Goal: Task Accomplishment & Management: Use online tool/utility

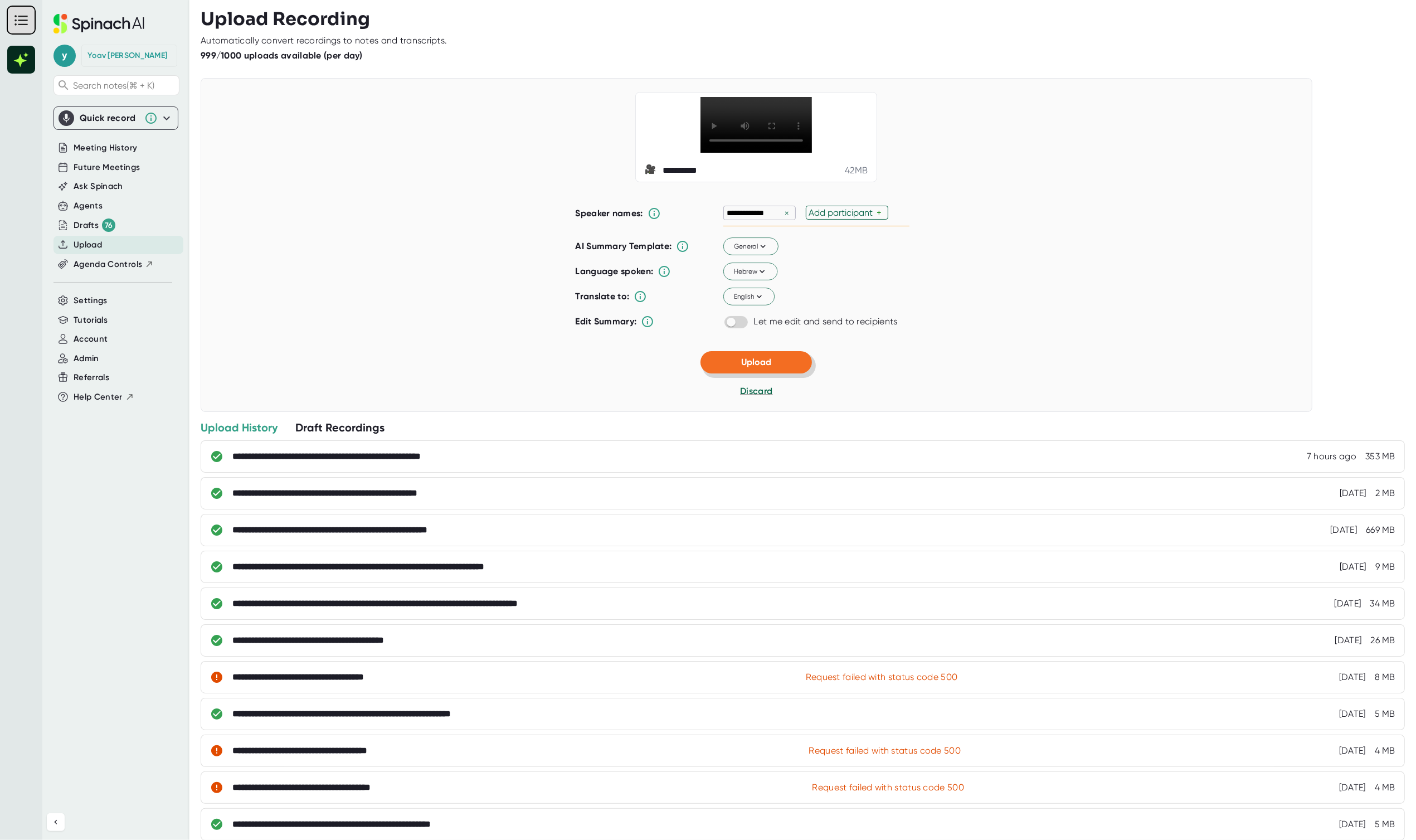
click at [784, 373] on button "Upload" at bounding box center [756, 362] width 112 height 22
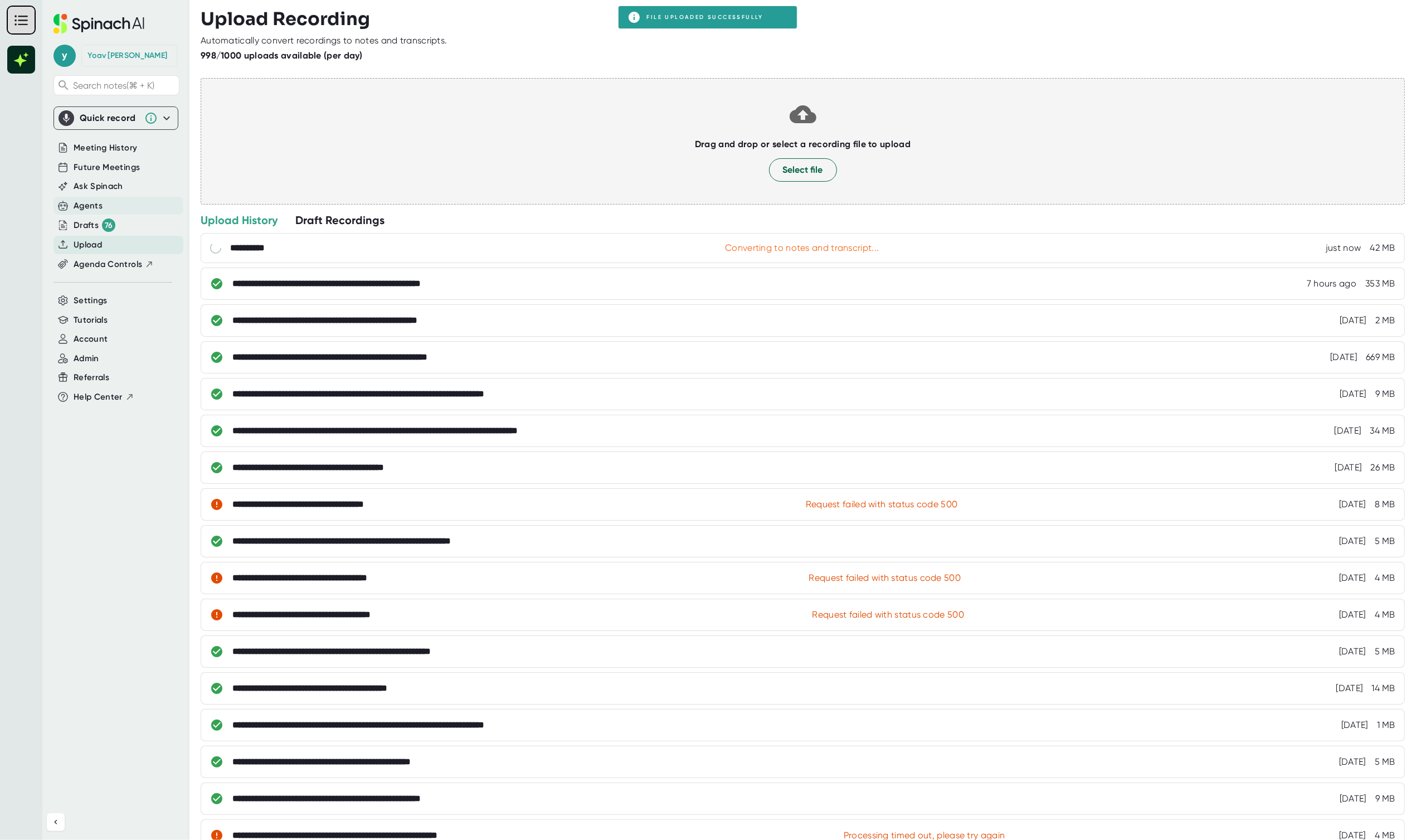
click at [98, 209] on div "Agents" at bounding box center [88, 206] width 29 height 13
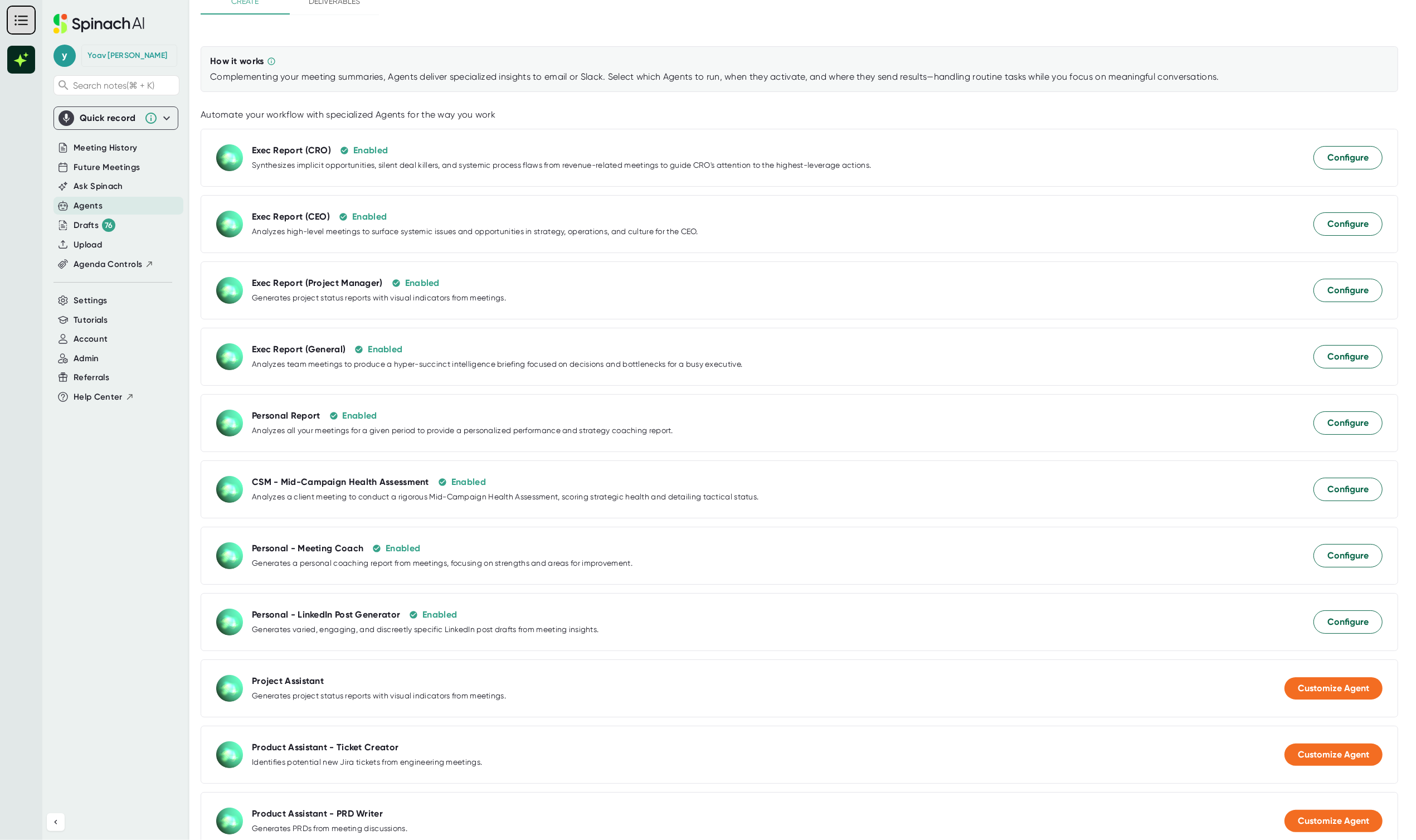
scroll to position [78, 0]
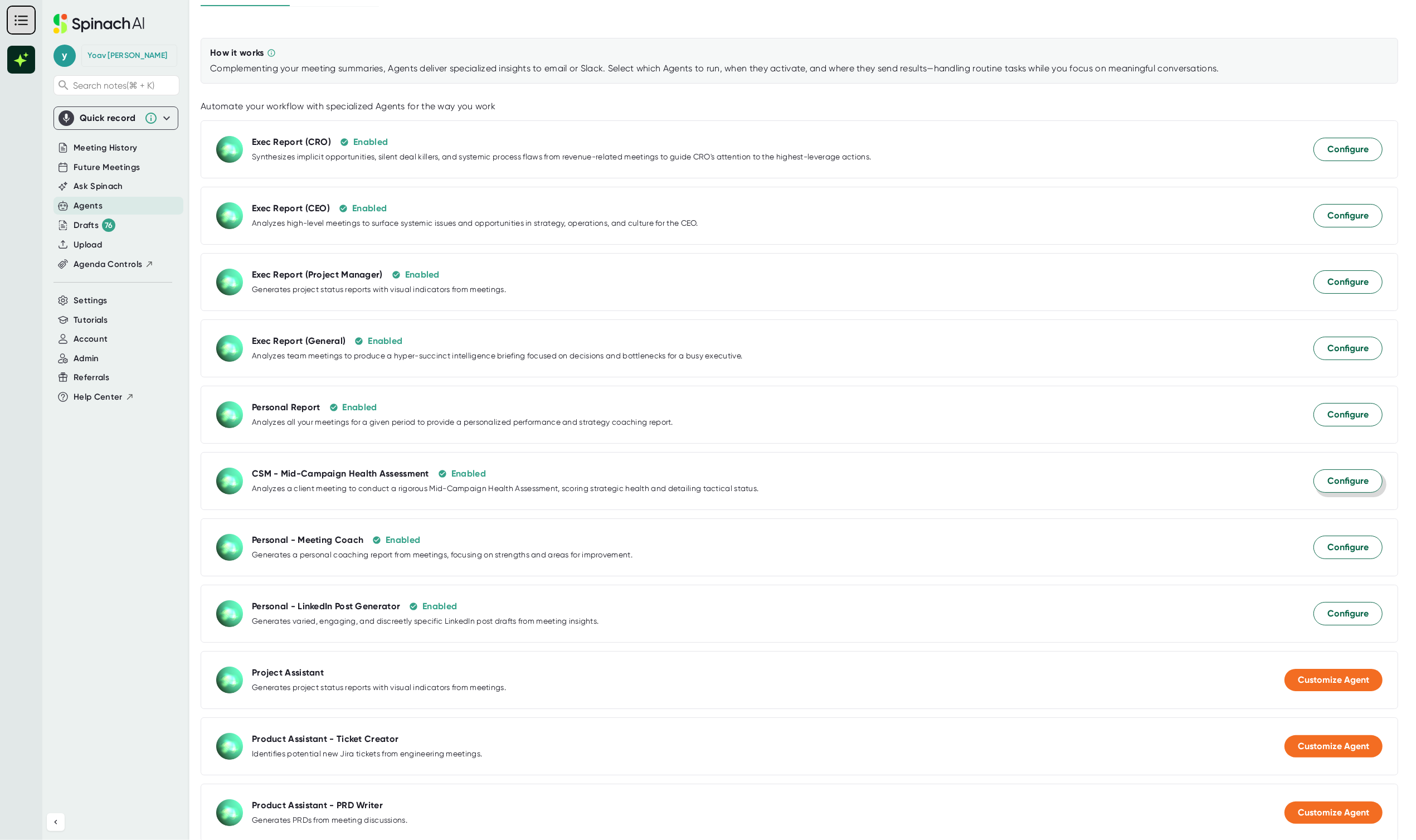
click at [1353, 479] on span "Configure" at bounding box center [1348, 481] width 41 height 14
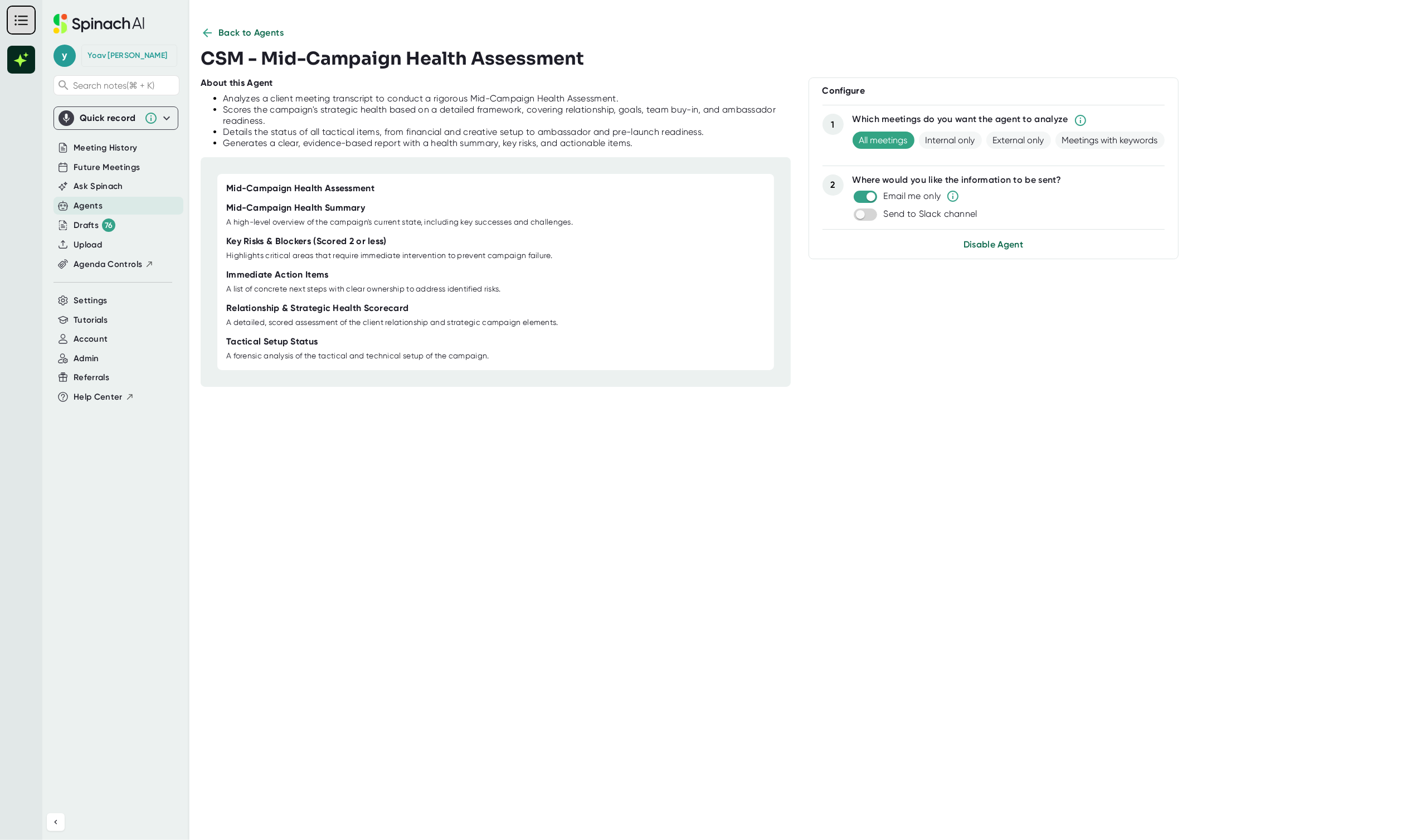
scroll to position [0, 0]
click at [1032, 245] on div "Disable Agent" at bounding box center [993, 245] width 342 height 14
click at [1014, 241] on span "Disable Agent" at bounding box center [993, 245] width 61 height 10
click at [247, 35] on span "Back to Agents" at bounding box center [251, 33] width 66 height 14
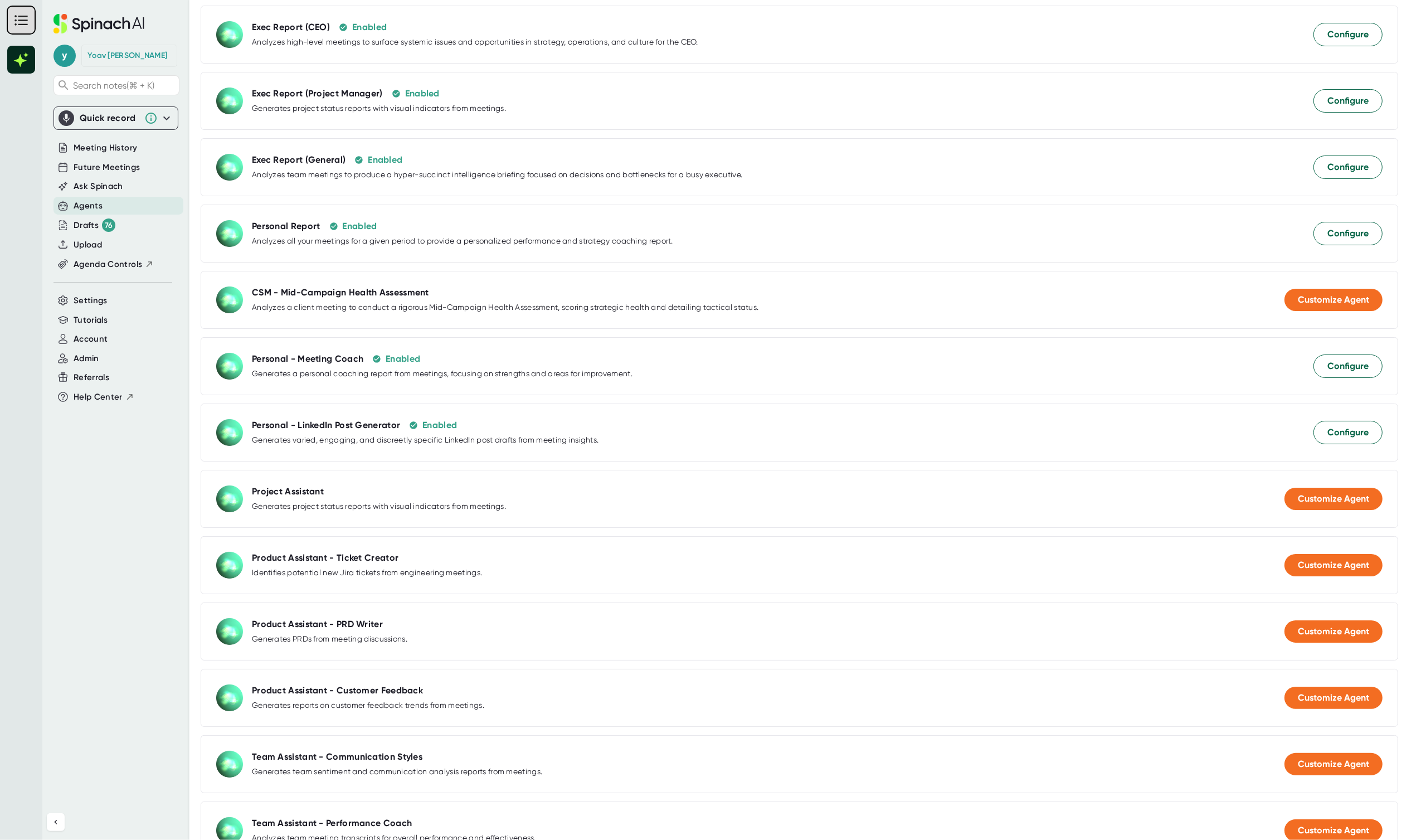
scroll to position [288, 0]
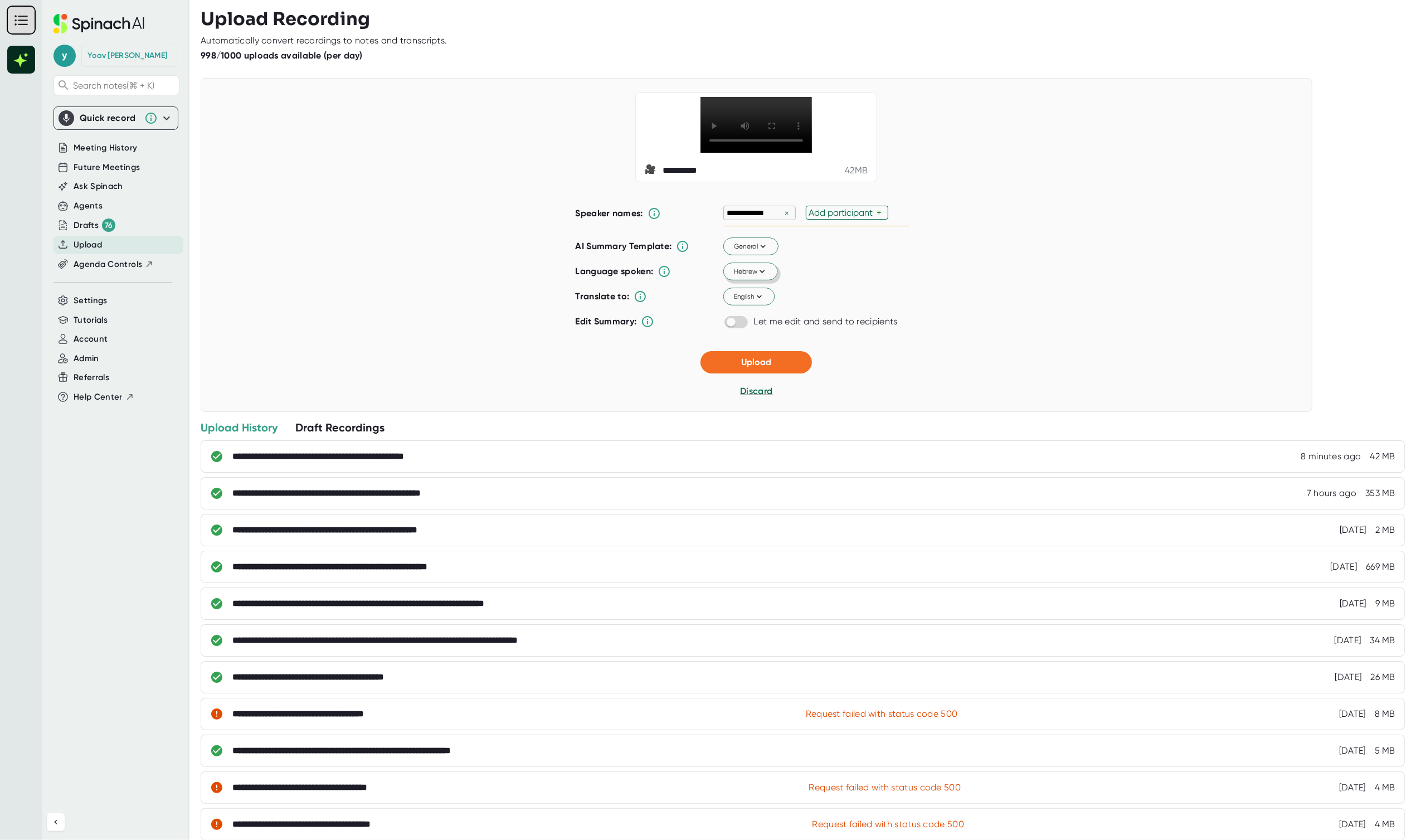
click at [757, 277] on icon at bounding box center [762, 271] width 10 height 10
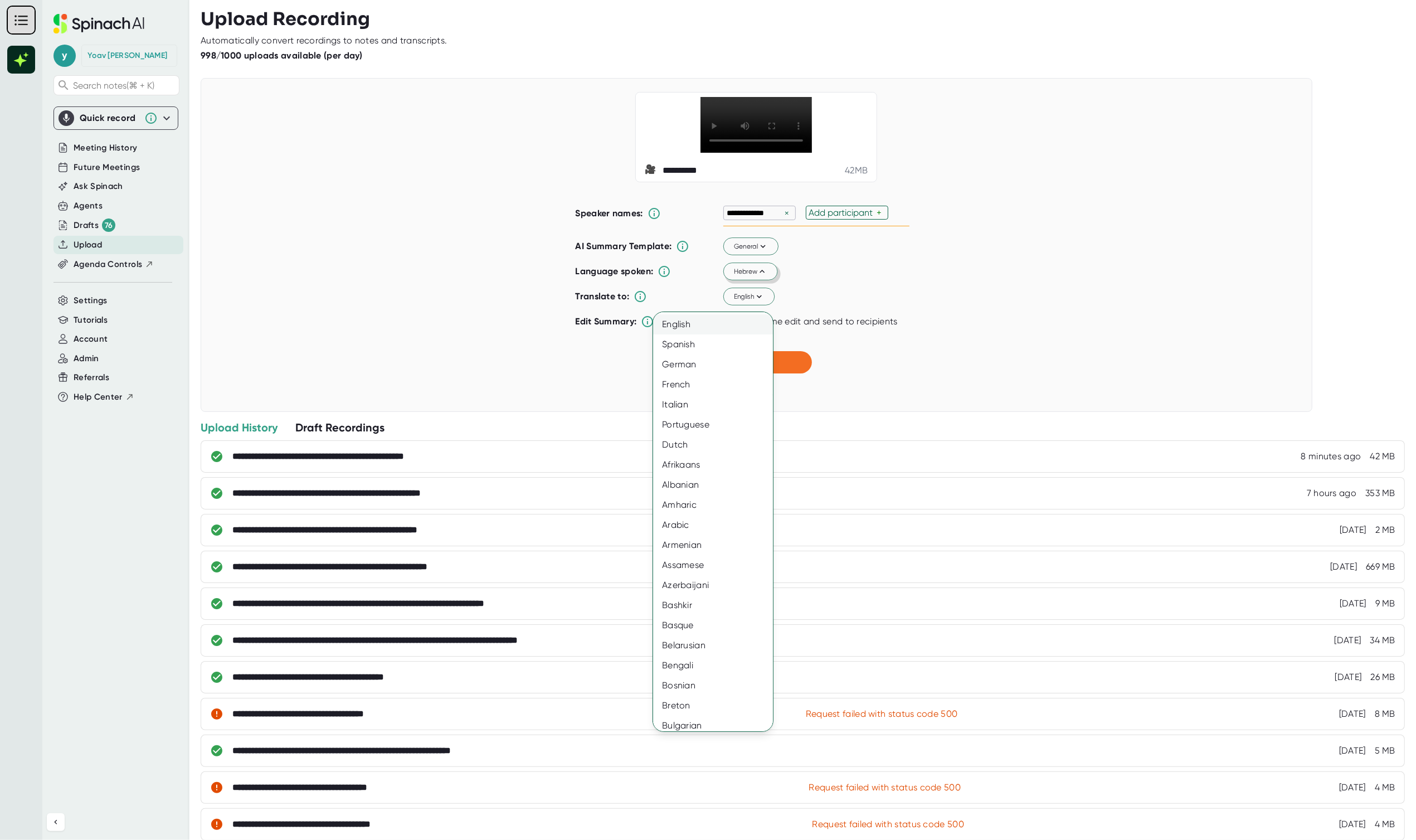
click at [738, 330] on div "English" at bounding box center [718, 324] width 130 height 20
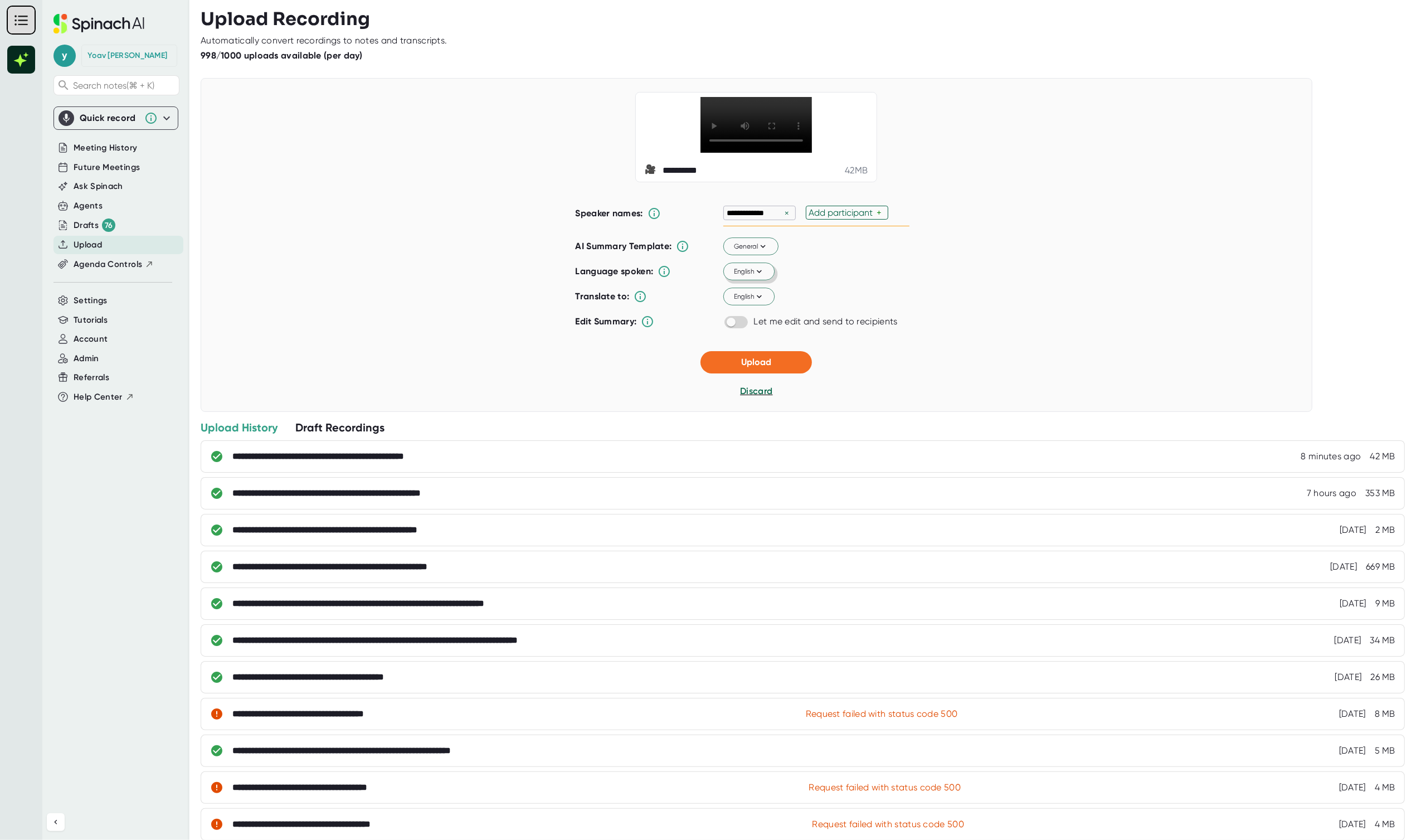
click at [757, 277] on icon at bounding box center [759, 271] width 10 height 10
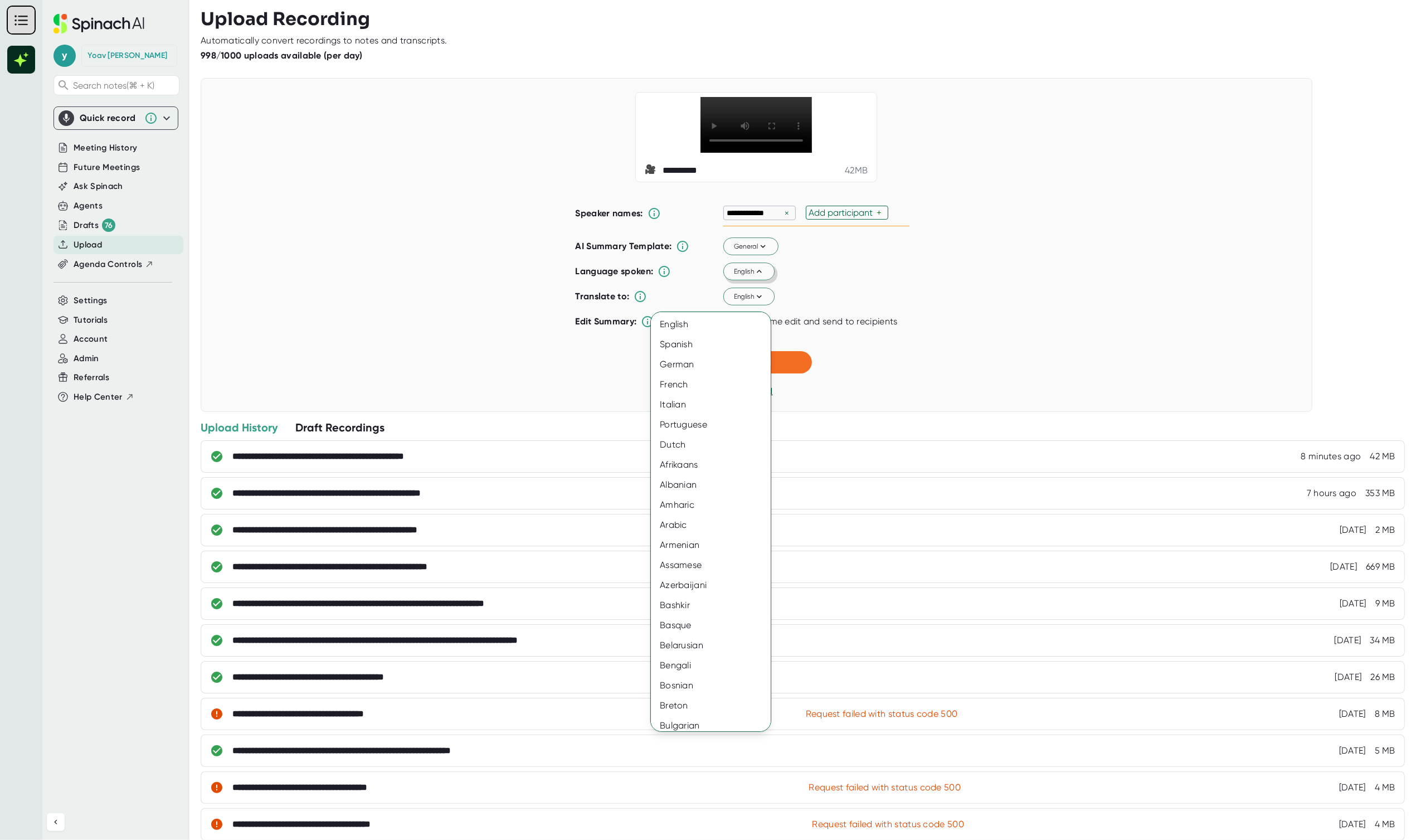
click at [940, 363] on div at bounding box center [708, 420] width 1416 height 840
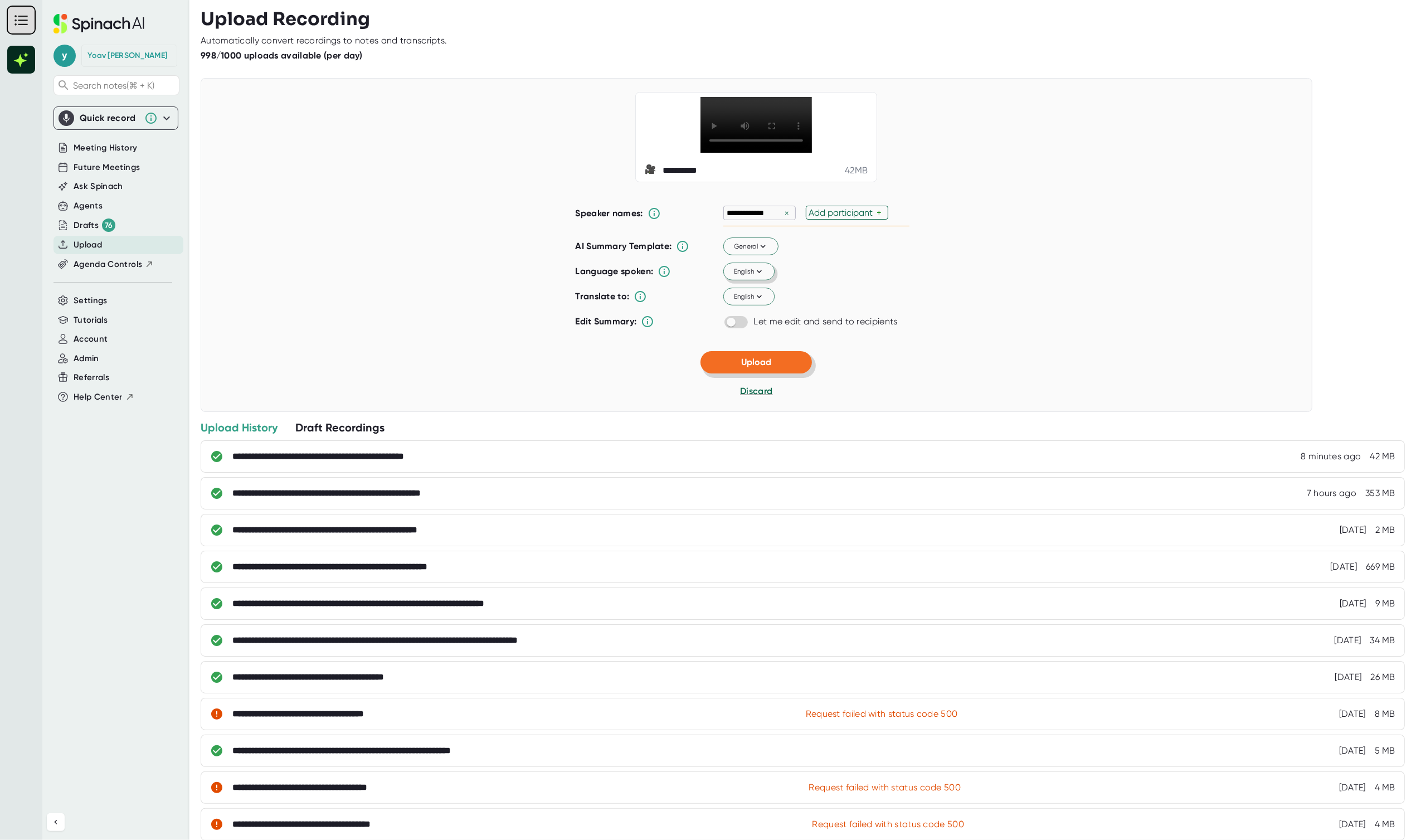
click at [789, 373] on button "Upload" at bounding box center [756, 362] width 112 height 22
